Goal: Complete application form

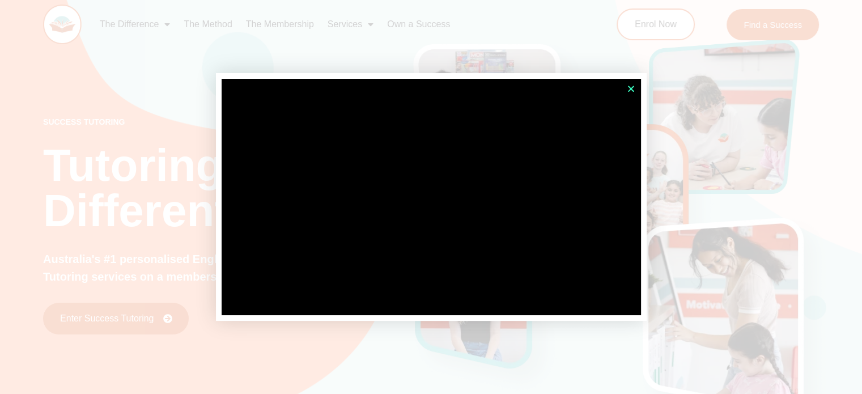
click at [630, 89] on icon "Close" at bounding box center [631, 88] width 9 height 9
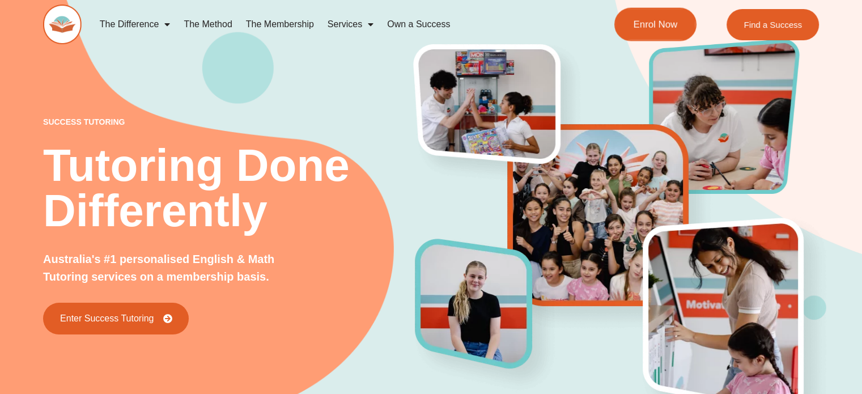
click at [648, 31] on link "Enrol Now" at bounding box center [656, 24] width 82 height 33
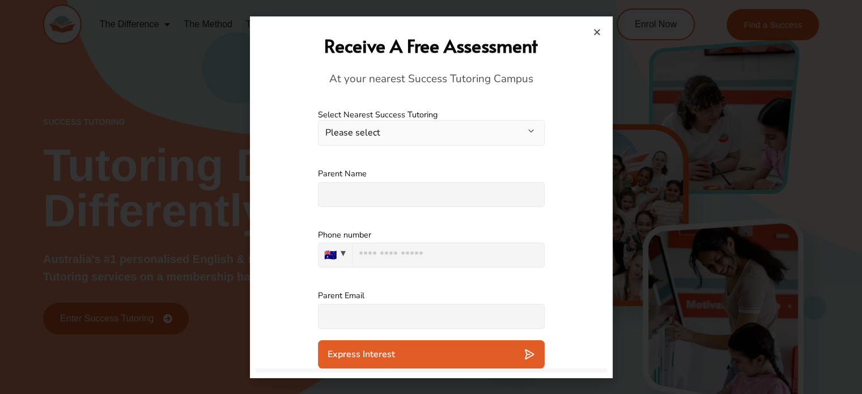
click at [411, 136] on button "Please select" at bounding box center [431, 133] width 227 height 26
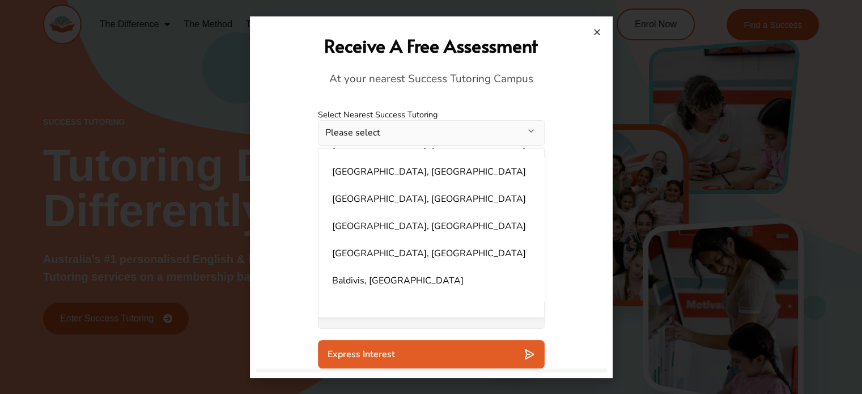
scroll to position [729, 0]
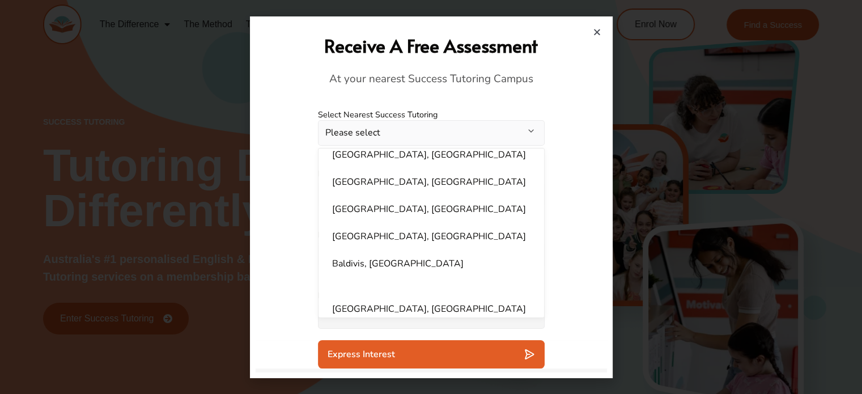
click at [410, 134] on button "Please select" at bounding box center [431, 133] width 227 height 26
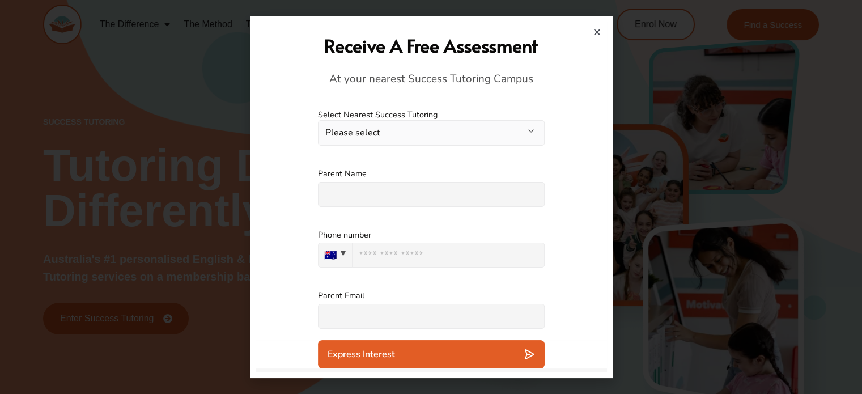
click at [410, 134] on button "Please select" at bounding box center [431, 133] width 227 height 26
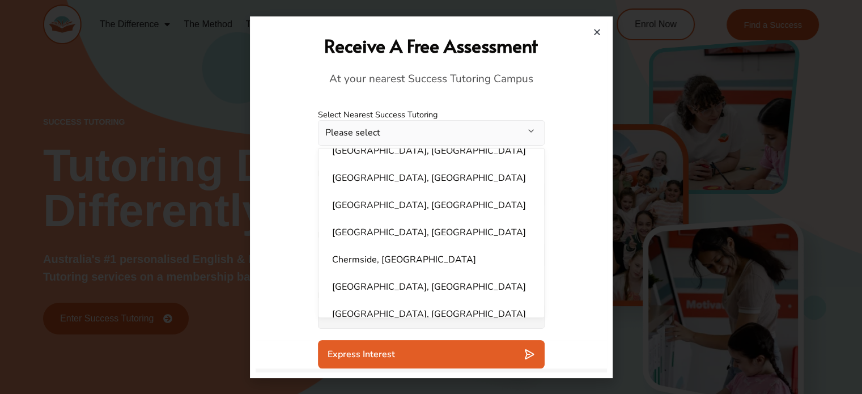
scroll to position [170, 0]
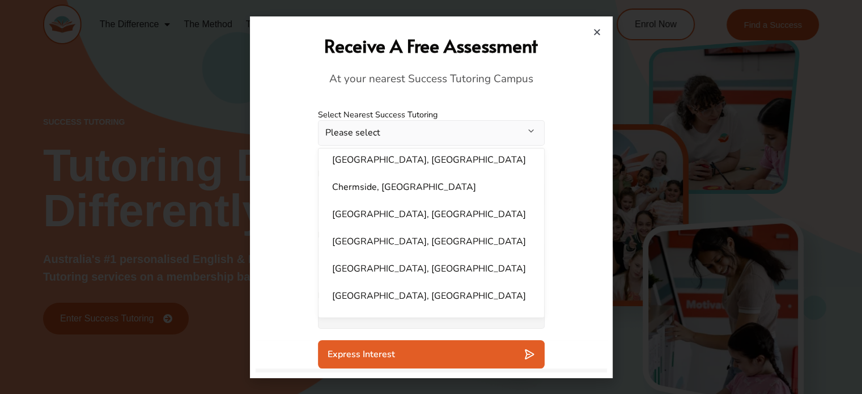
click at [387, 184] on li "Chermside, [GEOGRAPHIC_DATA]" at bounding box center [431, 187] width 212 height 23
select select "**********"
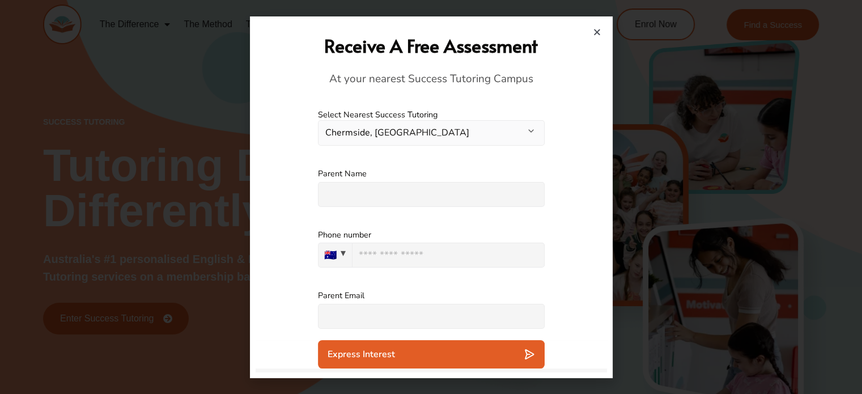
click at [497, 133] on button "Chermside, [GEOGRAPHIC_DATA]" at bounding box center [431, 133] width 227 height 26
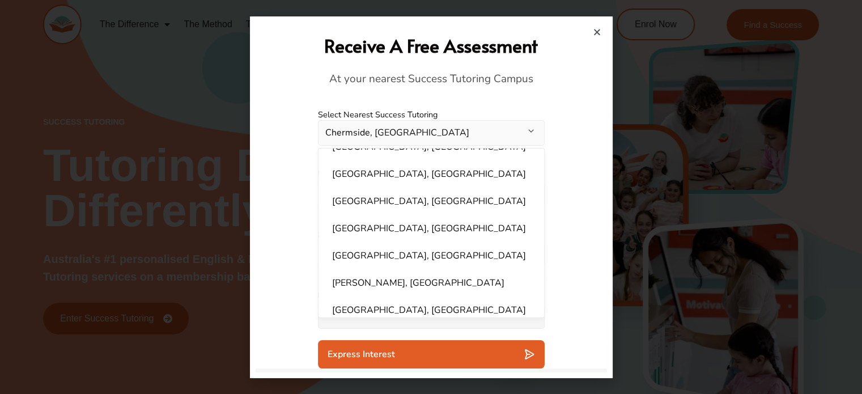
scroll to position [510, 0]
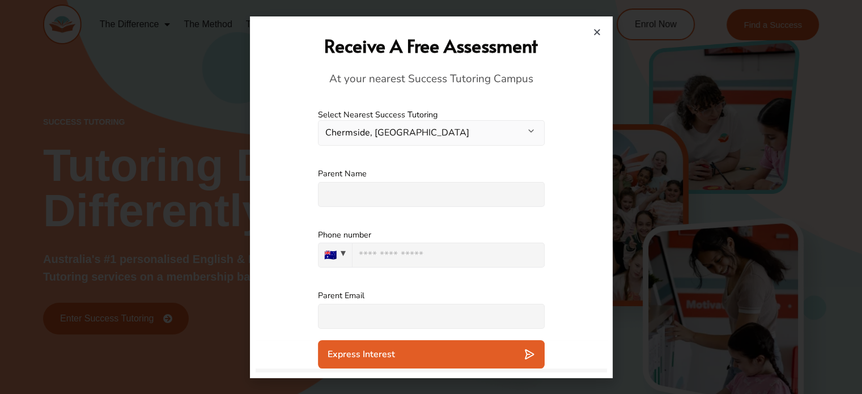
click at [724, 54] on div at bounding box center [431, 197] width 862 height 394
